Goal: Task Accomplishment & Management: Manage account settings

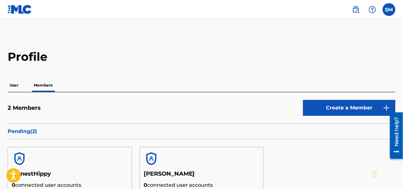
click at [19, 3] on link at bounding box center [20, 9] width 25 height 19
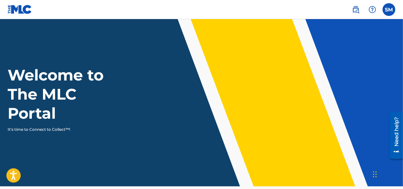
click at [388, 10] on label at bounding box center [388, 9] width 13 height 13
click at [389, 10] on input "SM [PERSON_NAME] [EMAIL_ADDRESS][DOMAIN_NAME] Notification Preferences Profile …" at bounding box center [389, 10] width 0 height 0
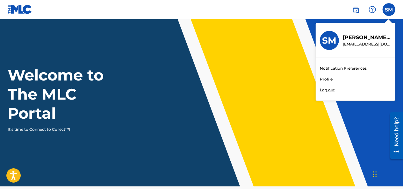
click at [332, 41] on h3 "SM" at bounding box center [329, 40] width 14 height 11
click at [389, 10] on input "SM [PERSON_NAME] [EMAIL_ADDRESS][DOMAIN_NAME] Notification Preferences Profile …" at bounding box center [389, 10] width 0 height 0
click at [325, 82] on link "Profile" at bounding box center [326, 79] width 13 height 6
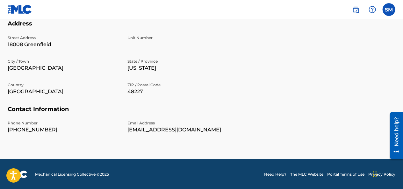
scroll to position [239, 0]
